Goal: Task Accomplishment & Management: Use online tool/utility

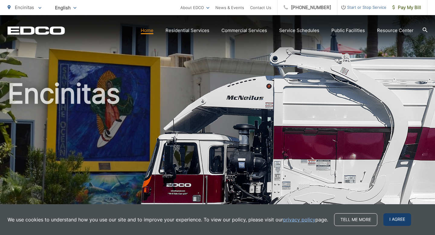
click at [396, 219] on span "I agree" at bounding box center [398, 219] width 28 height 13
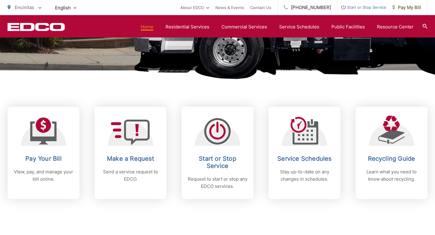
scroll to position [191, 0]
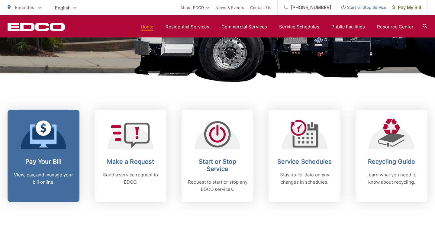
click at [66, 129] on div at bounding box center [43, 134] width 45 height 30
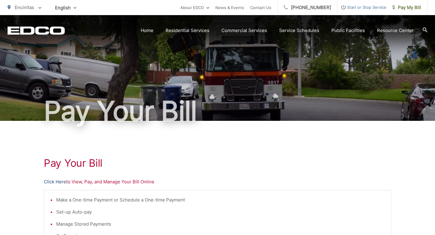
click at [57, 182] on link "Click Here" at bounding box center [55, 181] width 22 height 7
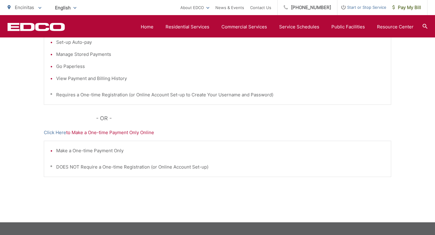
scroll to position [172, 0]
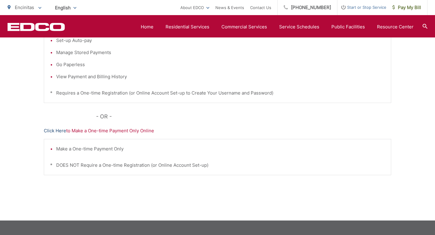
click at [58, 132] on link "Click Here" at bounding box center [55, 130] width 22 height 7
